Goal: Use online tool/utility: Utilize a website feature to perform a specific function

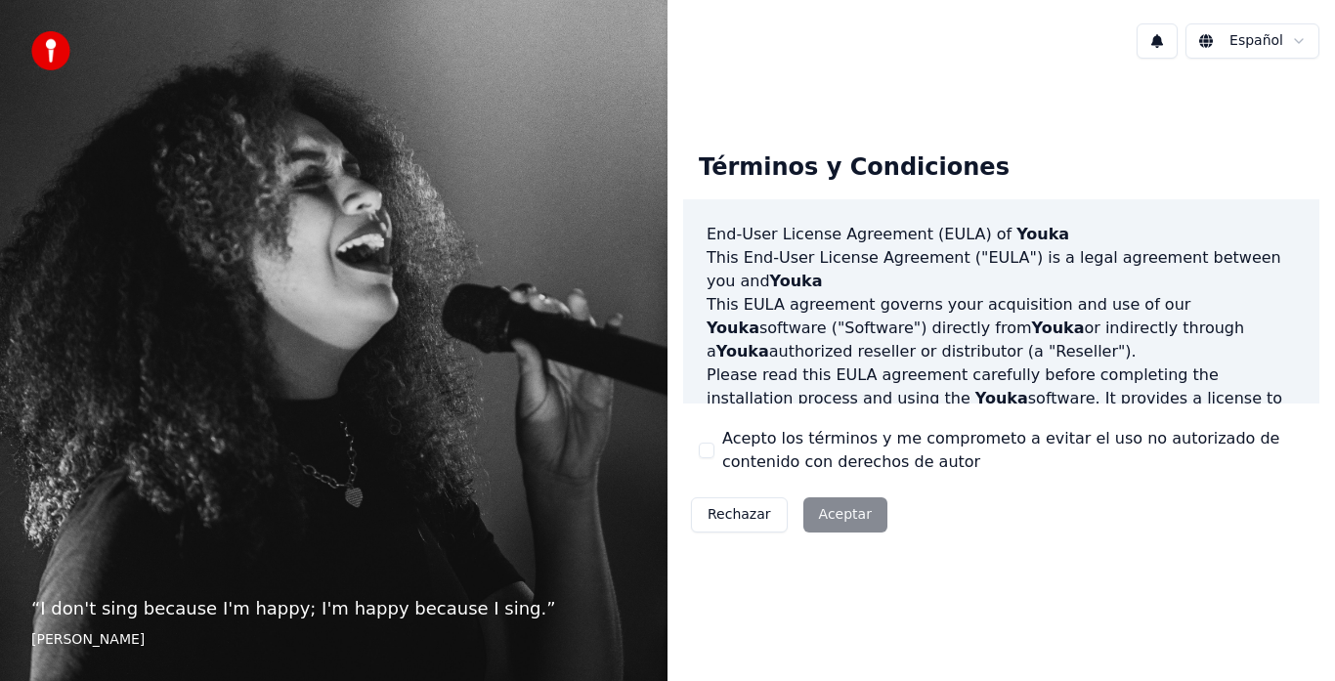
click at [829, 509] on div "Rechazar Aceptar" at bounding box center [789, 514] width 212 height 51
click at [714, 451] on div "Acepto los términos y me comprometo a evitar el uso no autorizado de contenido …" at bounding box center [1001, 450] width 605 height 47
click at [706, 447] on button "Acepto los términos y me comprometo a evitar el uso no autorizado de contenido …" at bounding box center [707, 451] width 16 height 16
click at [836, 524] on button "Aceptar" at bounding box center [845, 514] width 84 height 35
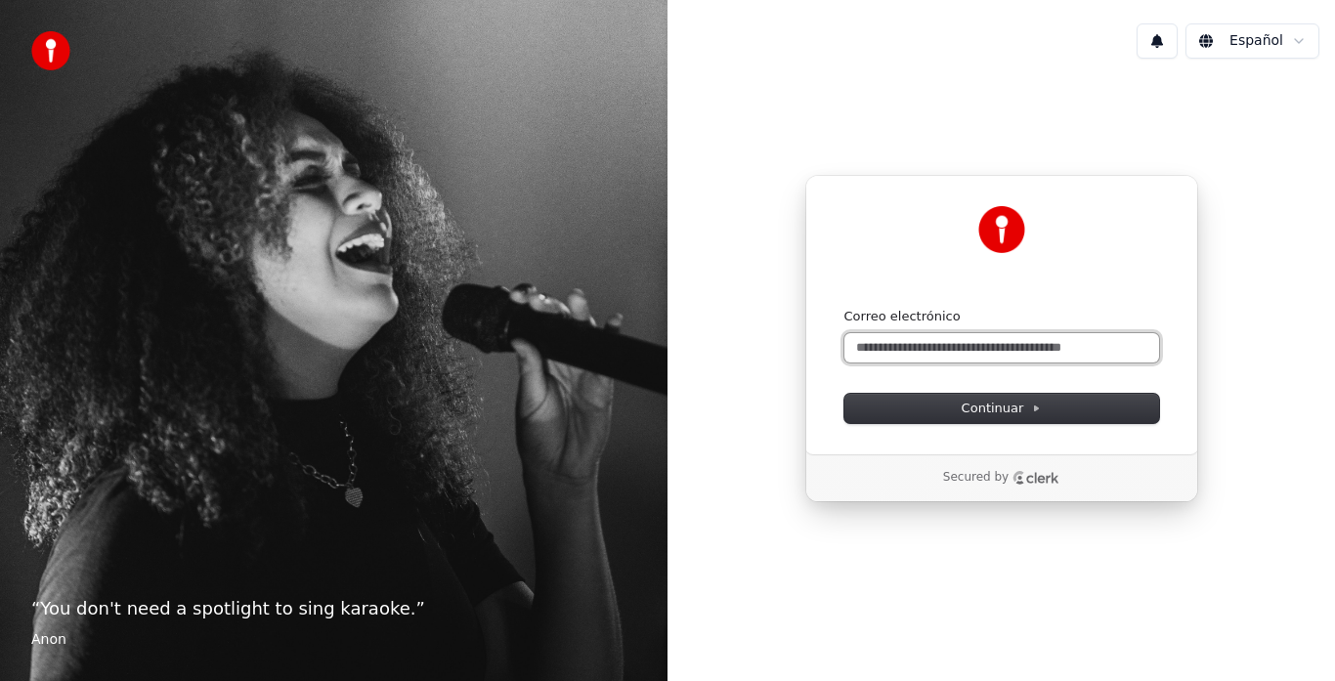
click at [960, 350] on input "Correo electrónico" at bounding box center [1001, 347] width 315 height 29
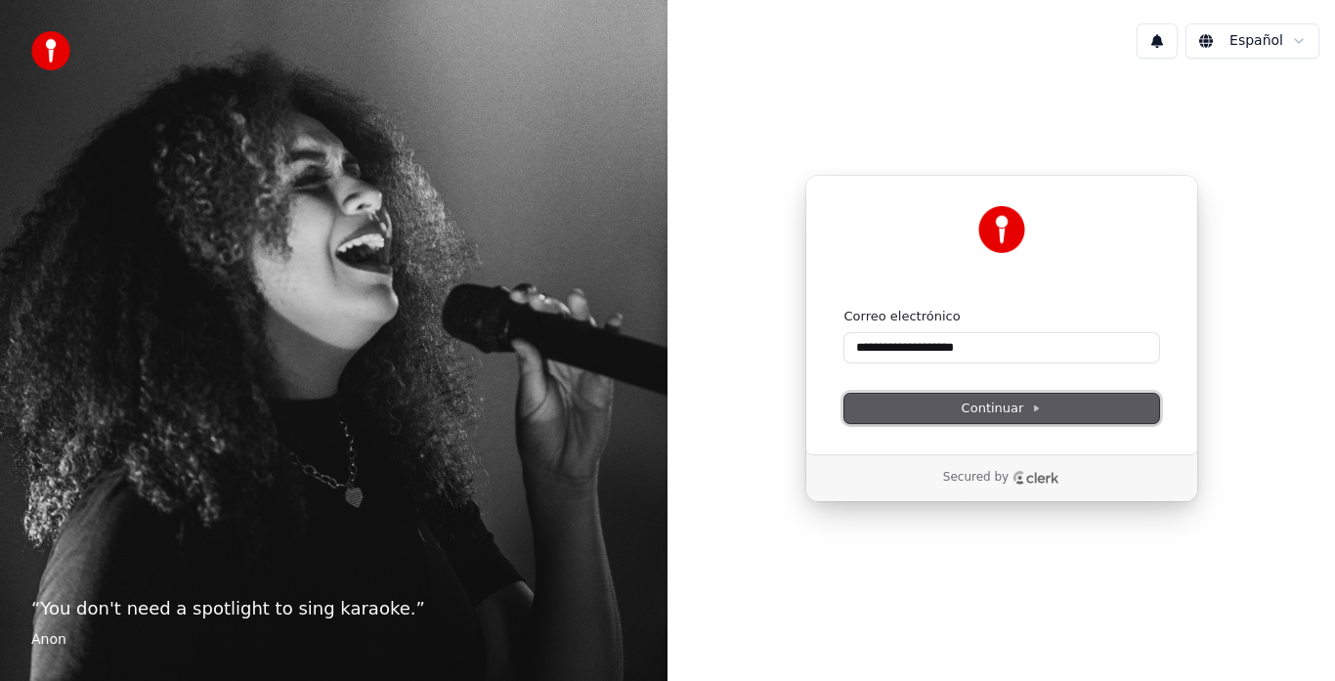
click at [981, 408] on span "Continuar" at bounding box center [1001, 409] width 80 height 18
type input "**********"
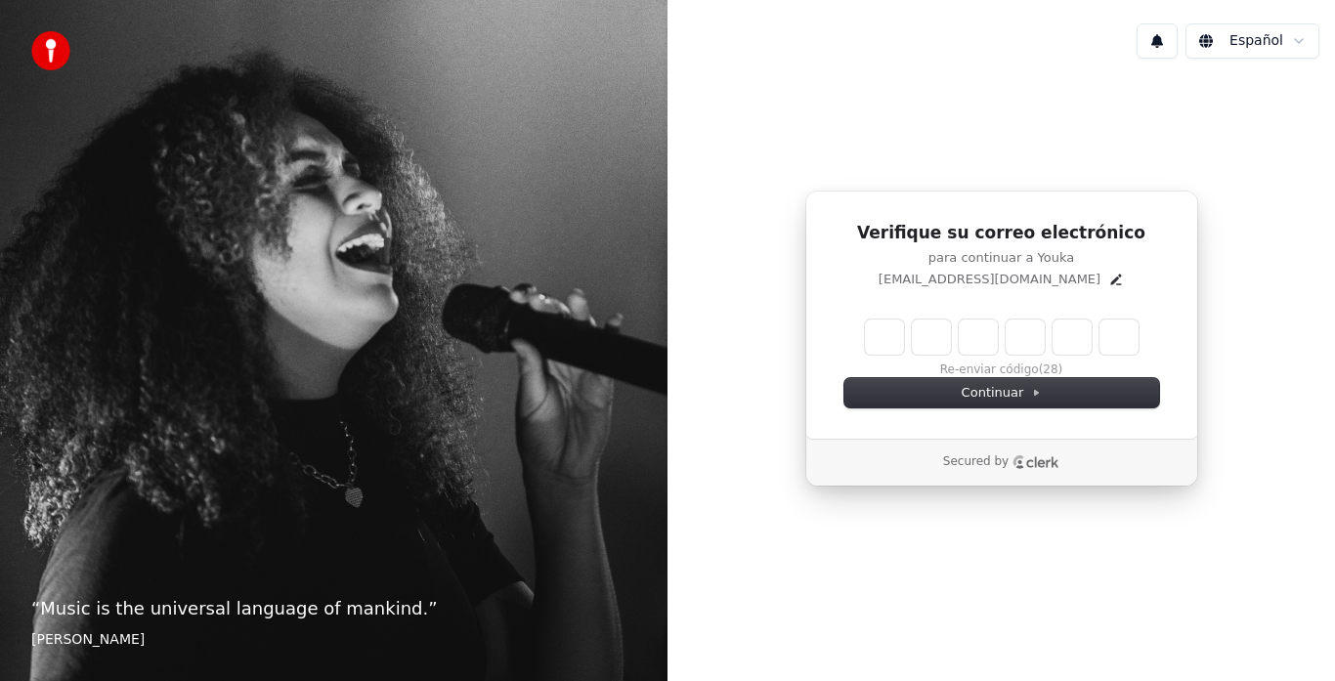
click at [885, 337] on input "Enter verification code" at bounding box center [1002, 336] width 274 height 35
click at [885, 337] on input "Enter verification code" at bounding box center [1021, 336] width 313 height 35
type input "******"
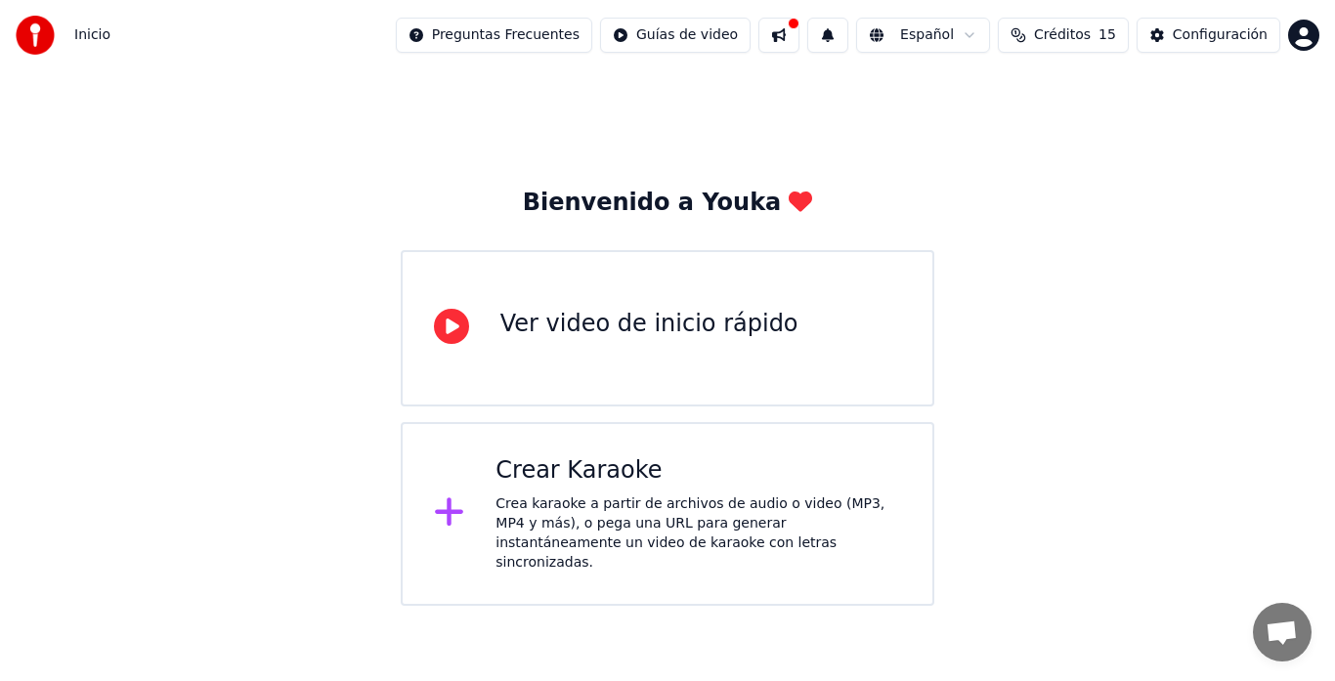
click at [669, 509] on div "Crea karaoke a partir de archivos de audio o video (MP3, MP4 y más), o pega una…" at bounding box center [697, 533] width 405 height 78
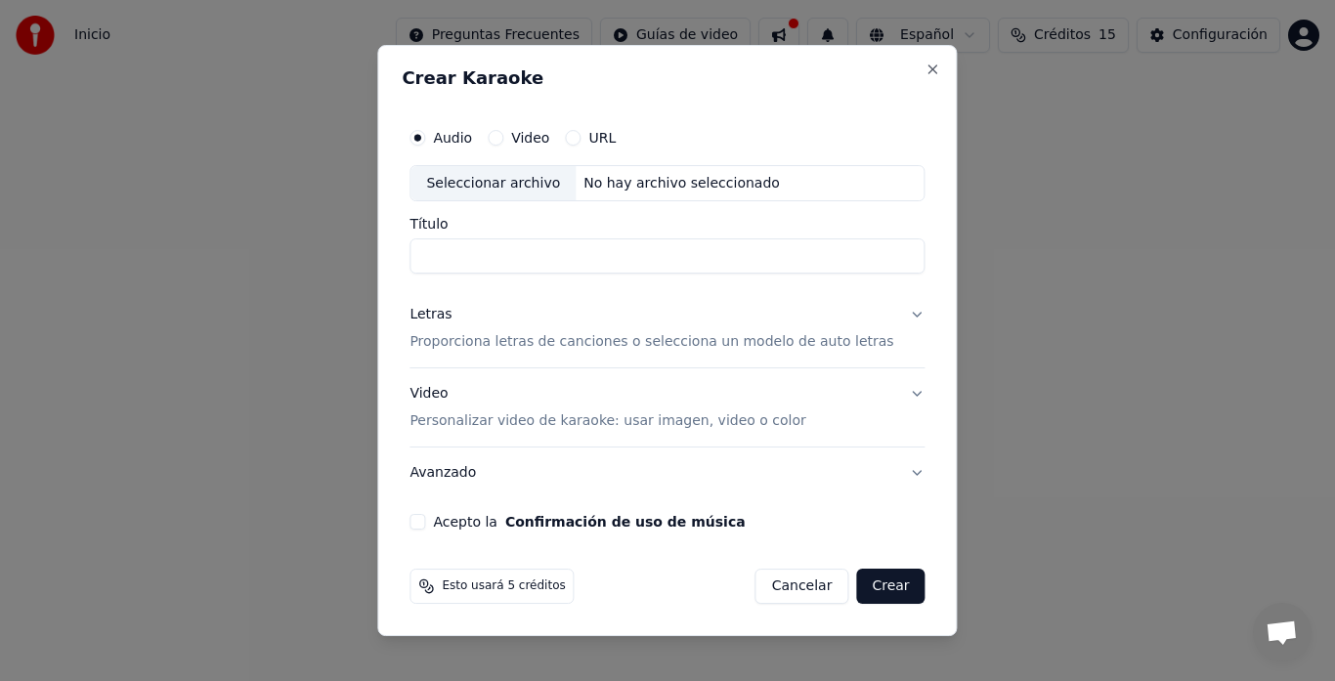
click at [536, 138] on label "Video" at bounding box center [530, 138] width 38 height 14
click at [503, 138] on button "Video" at bounding box center [495, 138] width 16 height 16
click at [573, 138] on div "Audio Video URL" at bounding box center [512, 138] width 206 height 16
click at [580, 139] on button "URL" at bounding box center [573, 138] width 16 height 16
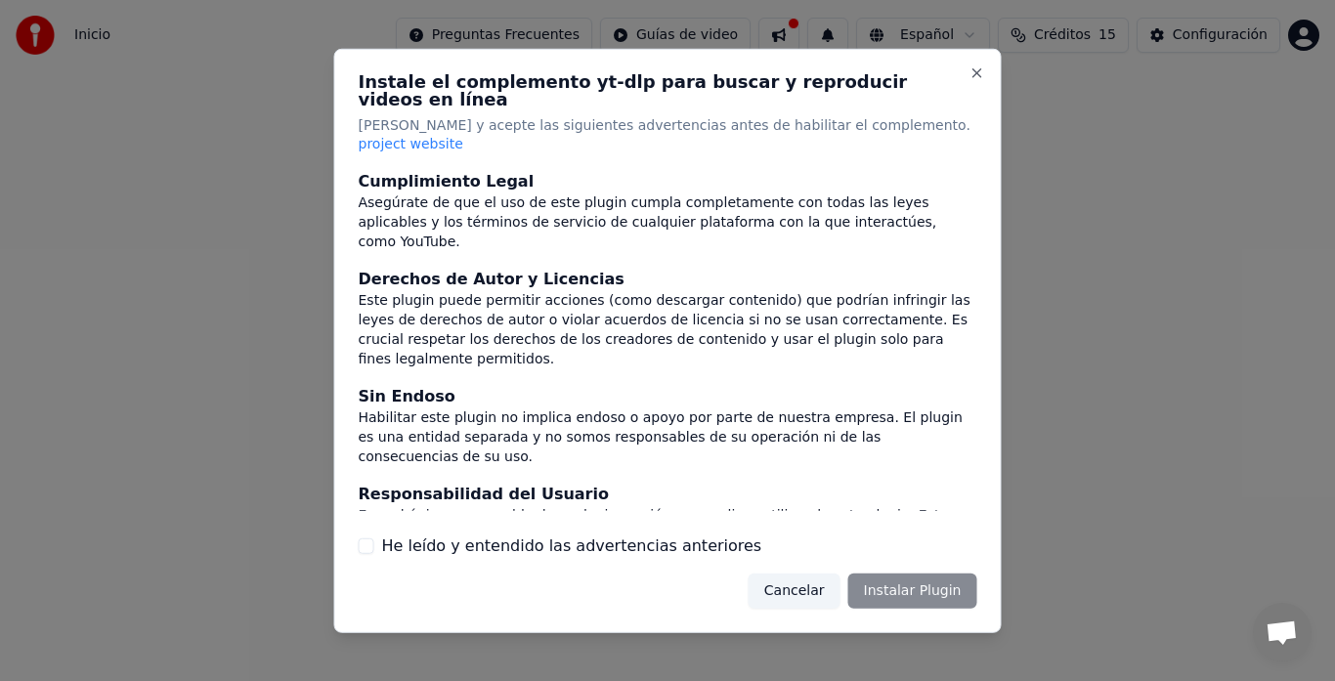
click at [593, 140] on div "Instale el complemento yt-dlp para buscar y reproducir videos en línea Lea y ac…" at bounding box center [667, 340] width 667 height 584
click at [513, 534] on label "He leído y entendido las advertencias anteriores" at bounding box center [572, 545] width 380 height 23
click at [374, 538] on button "He leído y entendido las advertencias anteriores" at bounding box center [367, 546] width 16 height 16
click at [911, 573] on button "Instalar Plugin" at bounding box center [912, 590] width 129 height 35
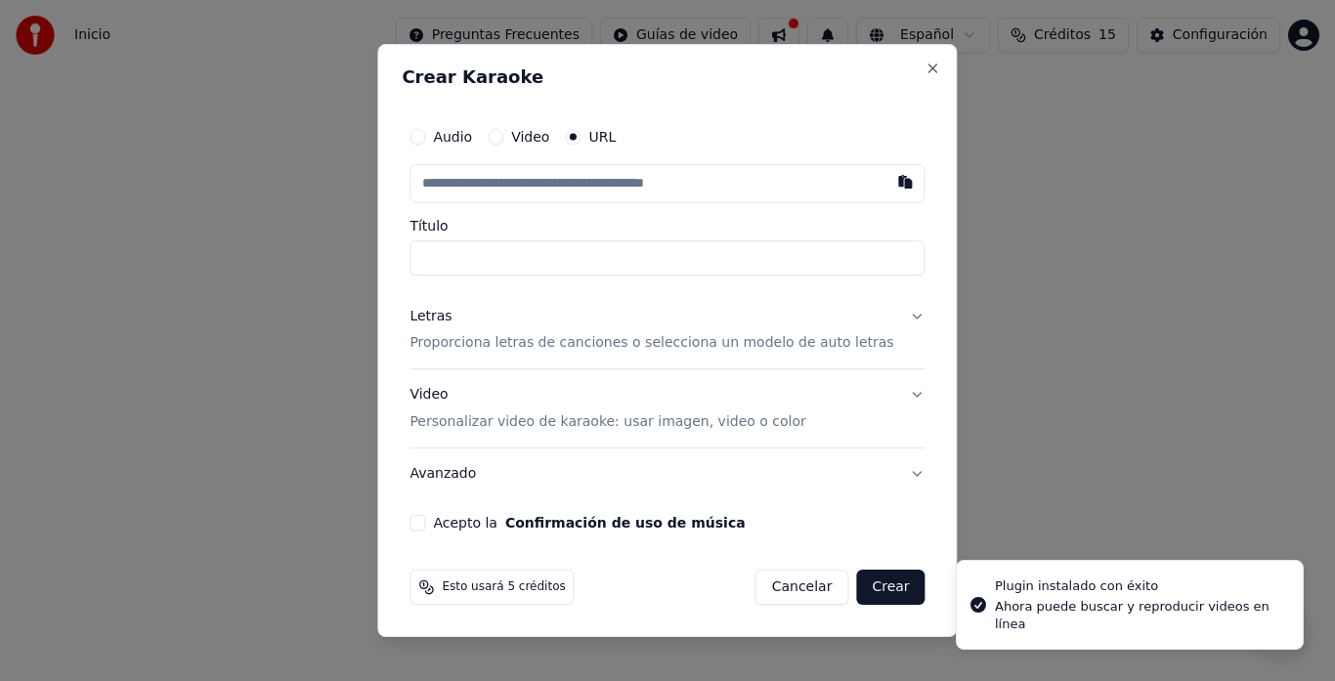
click at [791, 594] on button "Cancelar" at bounding box center [802, 587] width 94 height 35
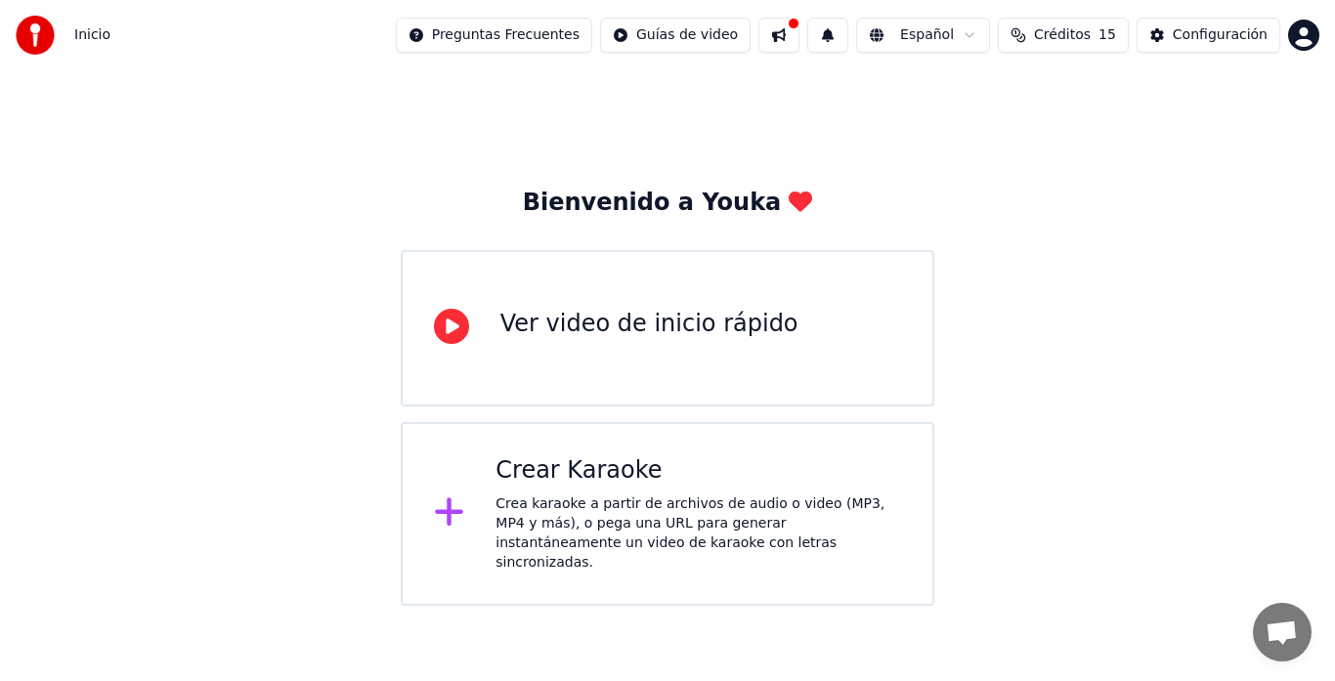
click at [575, 483] on div "Crear Karaoke" at bounding box center [697, 470] width 405 height 31
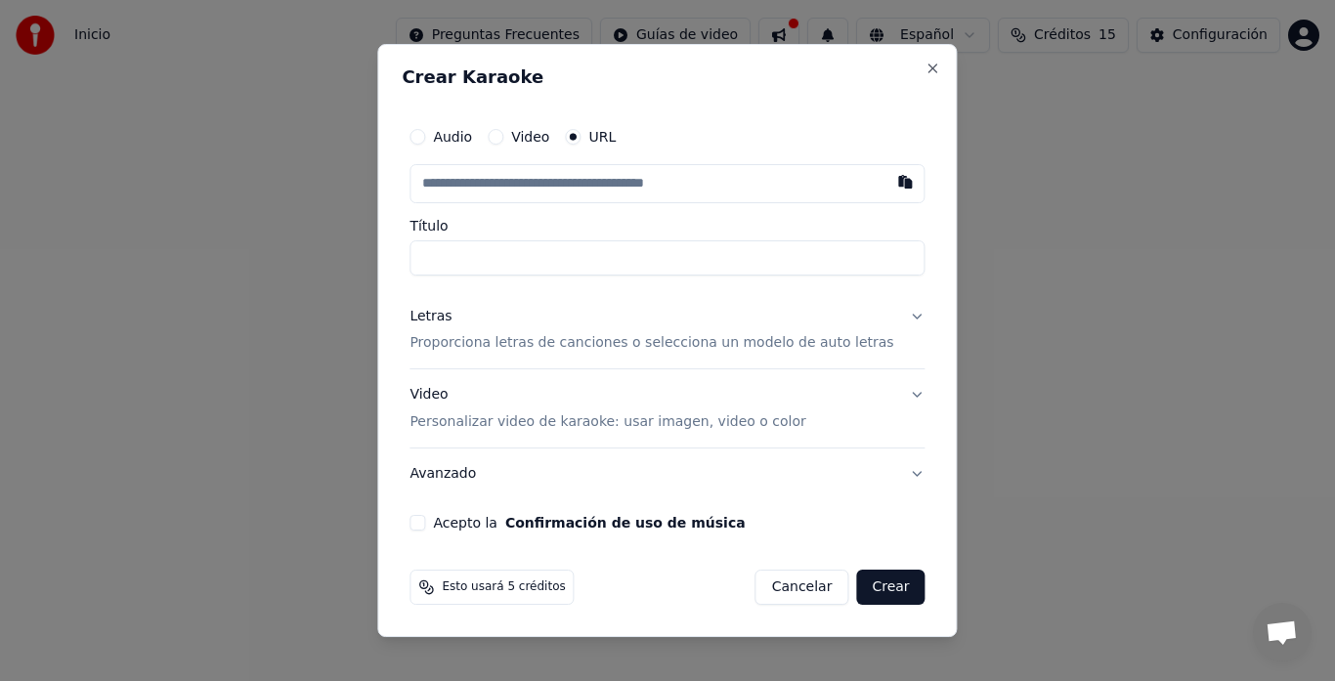
click at [635, 336] on p "Proporciona letras de canciones o selecciona un modelo de auto letras" at bounding box center [651, 344] width 484 height 20
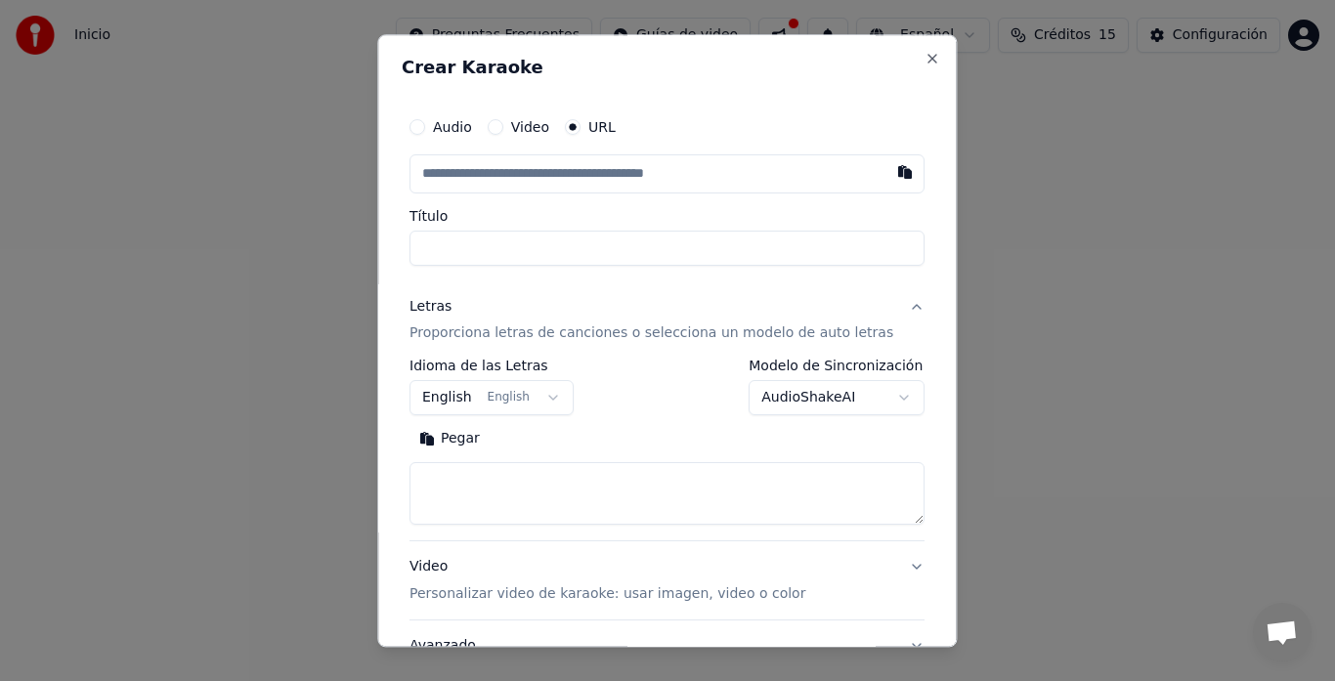
click at [635, 336] on p "Proporciona letras de canciones o selecciona un modelo de auto letras" at bounding box center [651, 334] width 484 height 20
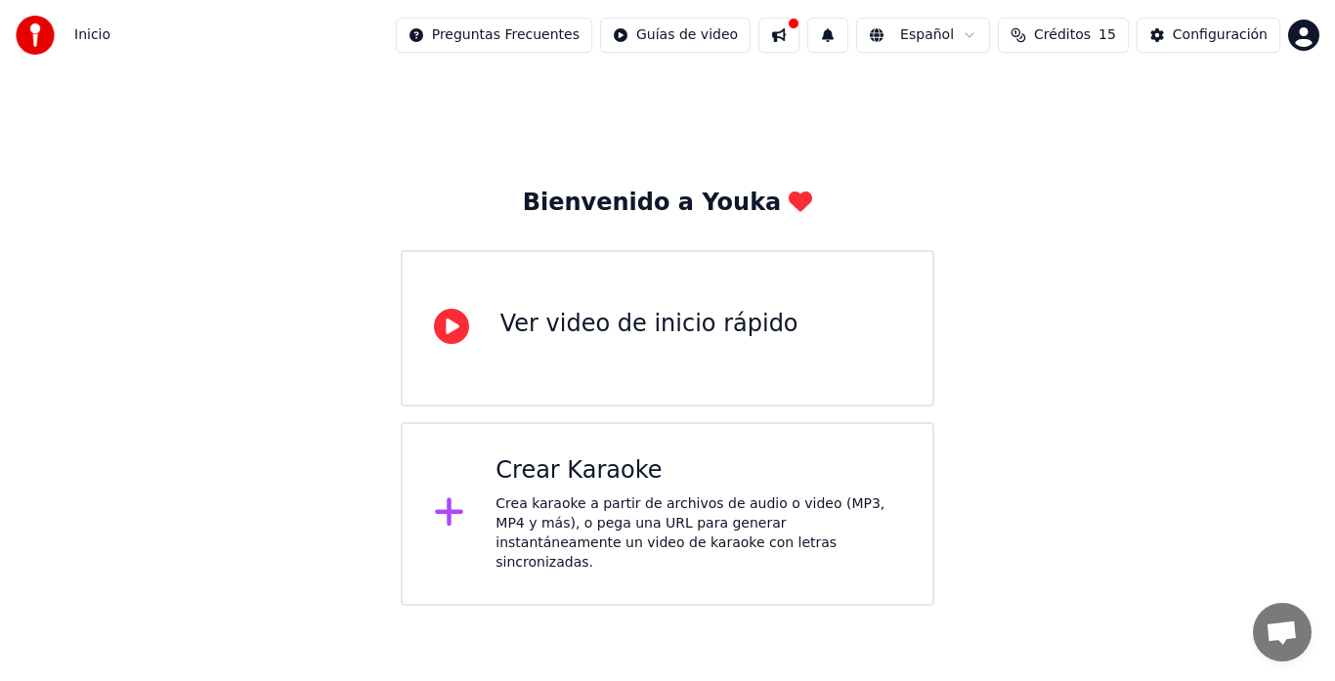
click at [1305, 42] on html "Inicio Preguntas Frecuentes Guías de video Español Créditos 15 Configuración Bi…" at bounding box center [667, 303] width 1335 height 606
